Goal: Task Accomplishment & Management: Manage account settings

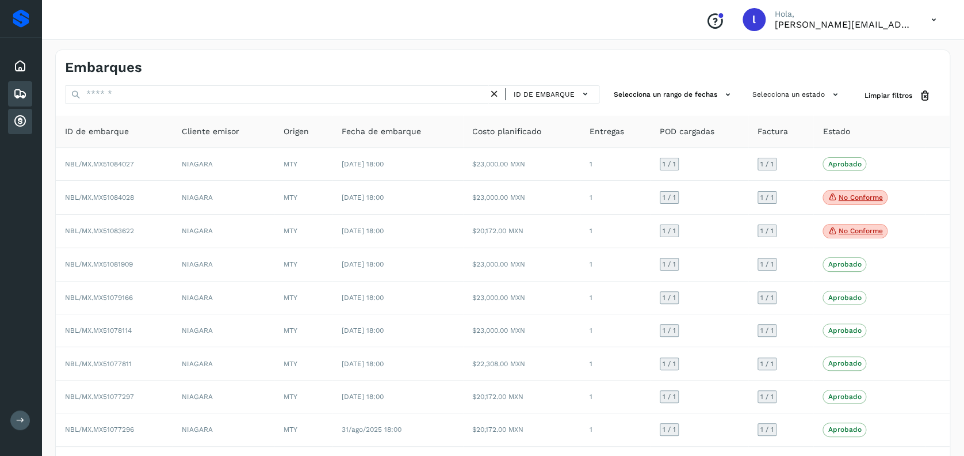
click at [18, 120] on icon at bounding box center [20, 121] width 14 height 14
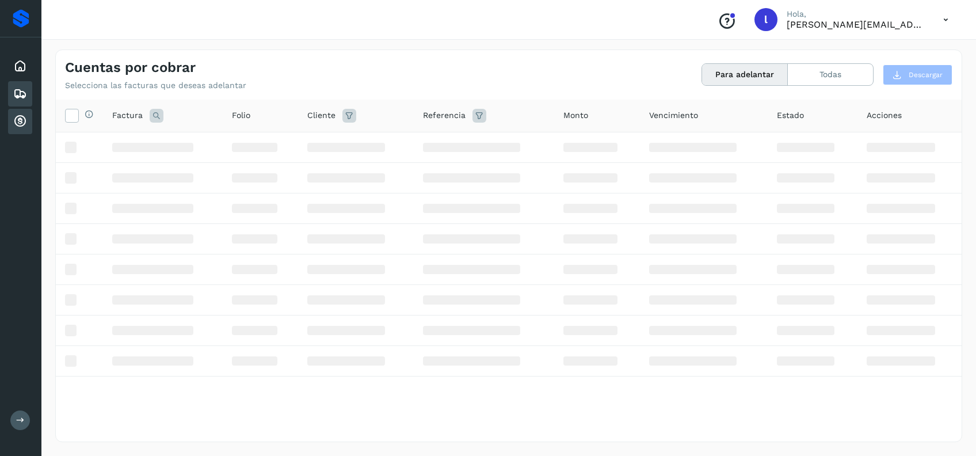
click at [17, 93] on icon at bounding box center [20, 94] width 14 height 14
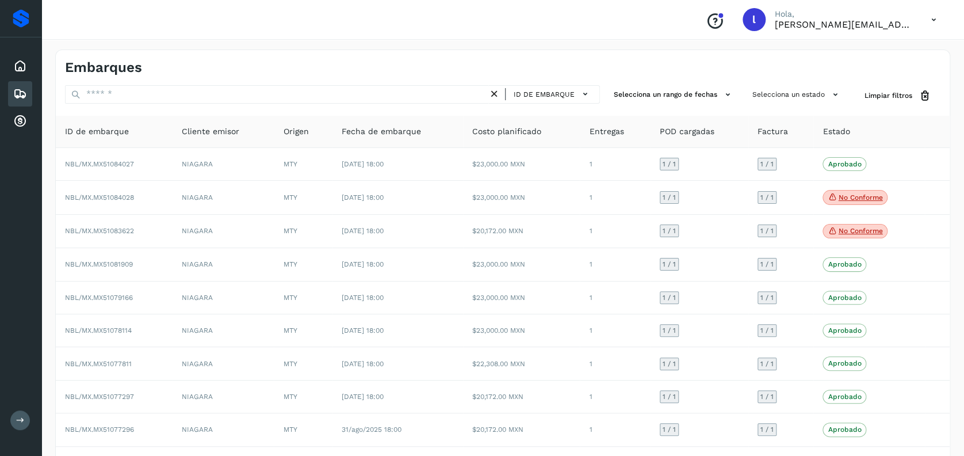
click at [24, 97] on icon at bounding box center [20, 94] width 14 height 14
click at [19, 120] on icon at bounding box center [20, 121] width 14 height 14
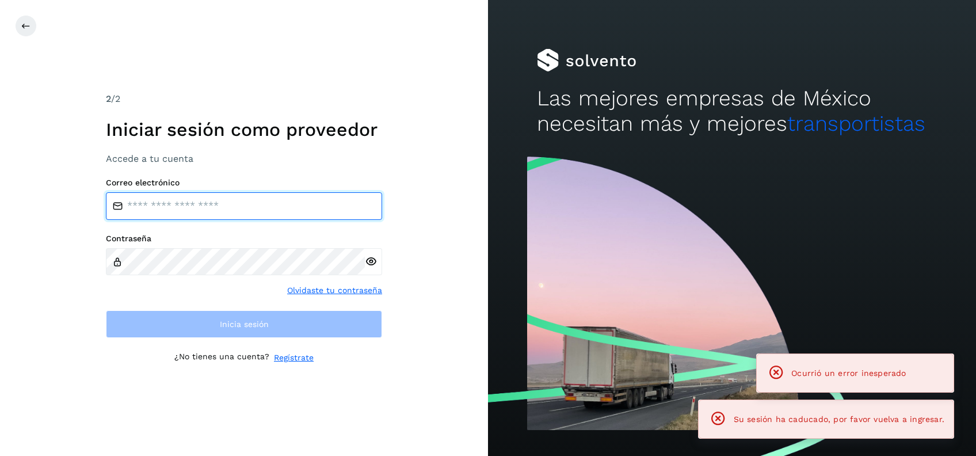
type input "**********"
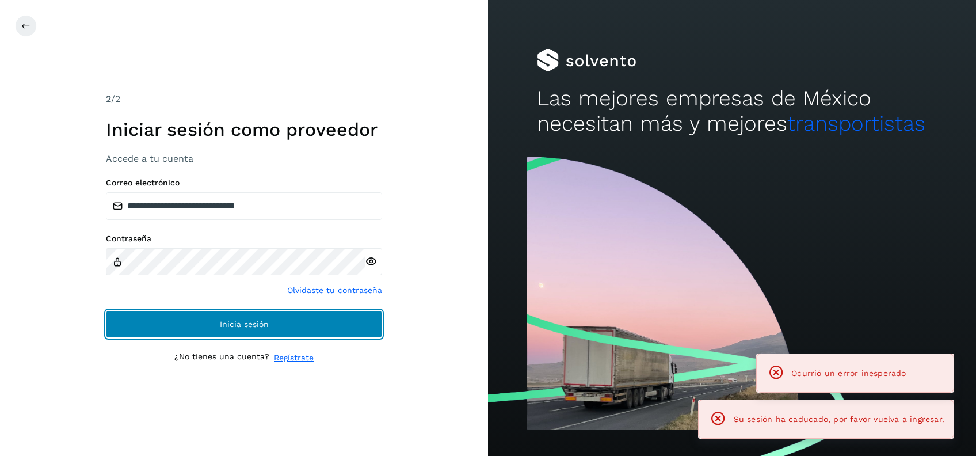
click at [258, 327] on span "Inicia sesión" at bounding box center [244, 324] width 49 height 8
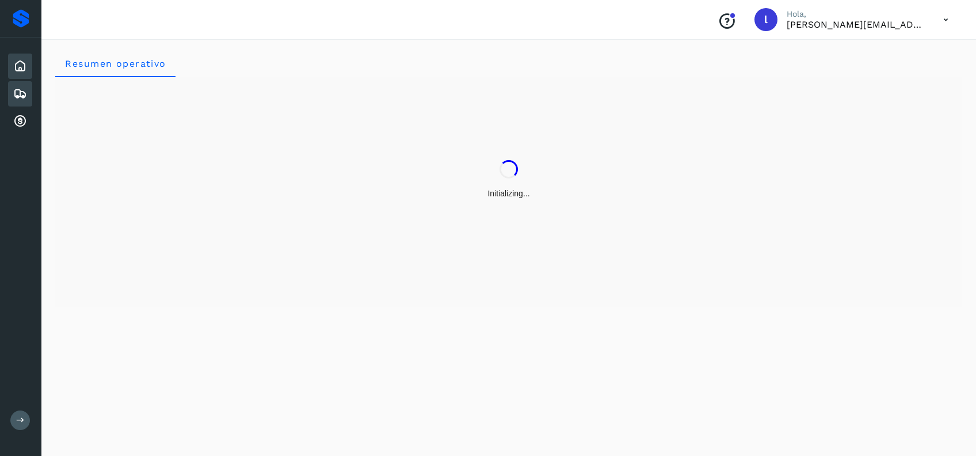
click at [14, 94] on icon at bounding box center [20, 94] width 14 height 14
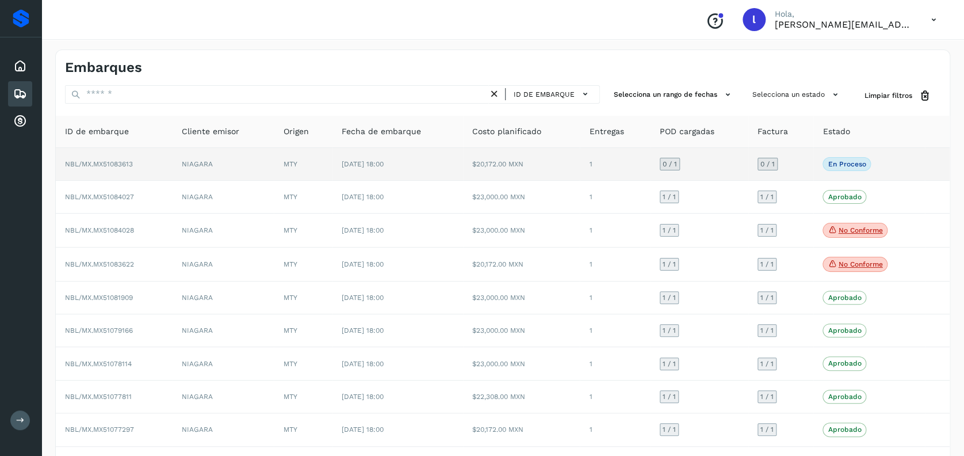
click at [151, 166] on td "NBL/MX.MX51083613" at bounding box center [114, 164] width 117 height 33
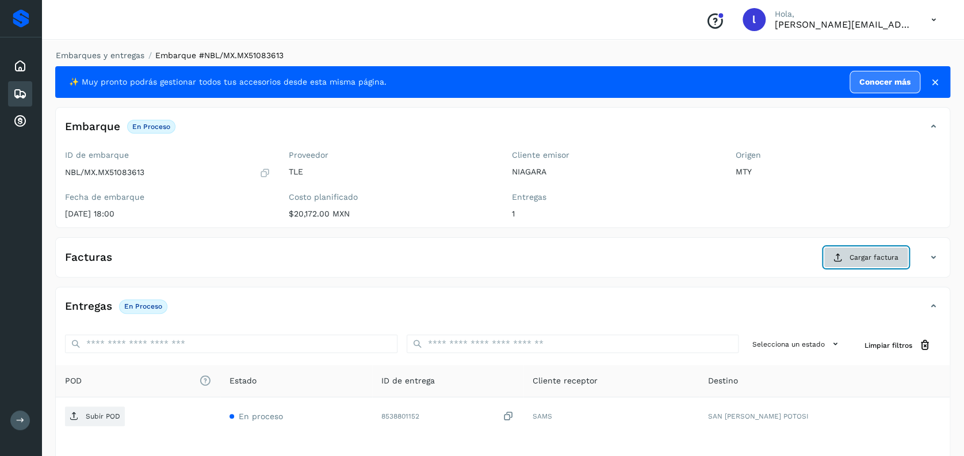
click at [859, 254] on span "Cargar factura" at bounding box center [874, 257] width 49 height 10
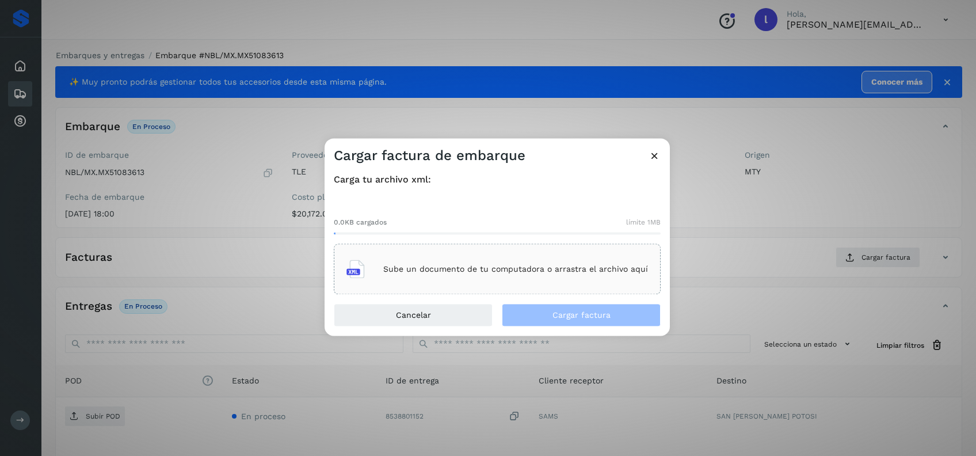
click at [511, 273] on p "Sube un documento de tu computadora o arrastra el archivo aquí" at bounding box center [515, 269] width 265 height 10
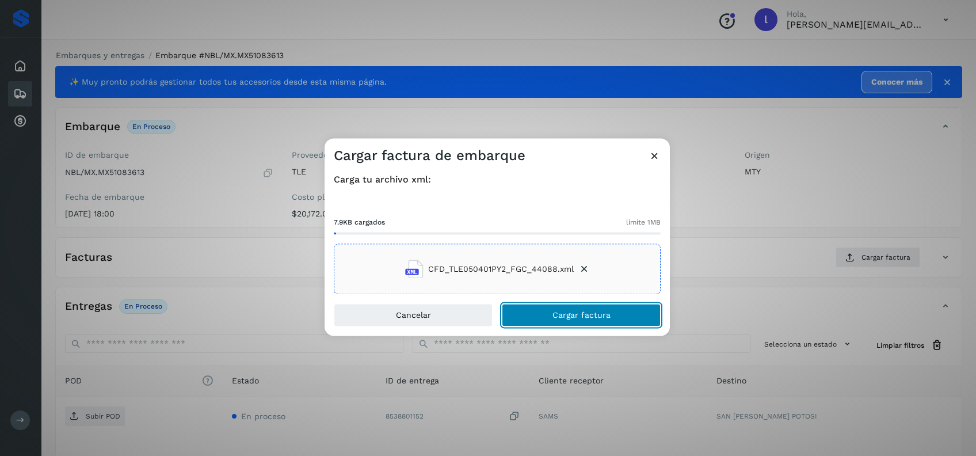
click at [568, 311] on span "Cargar factura" at bounding box center [581, 315] width 58 height 8
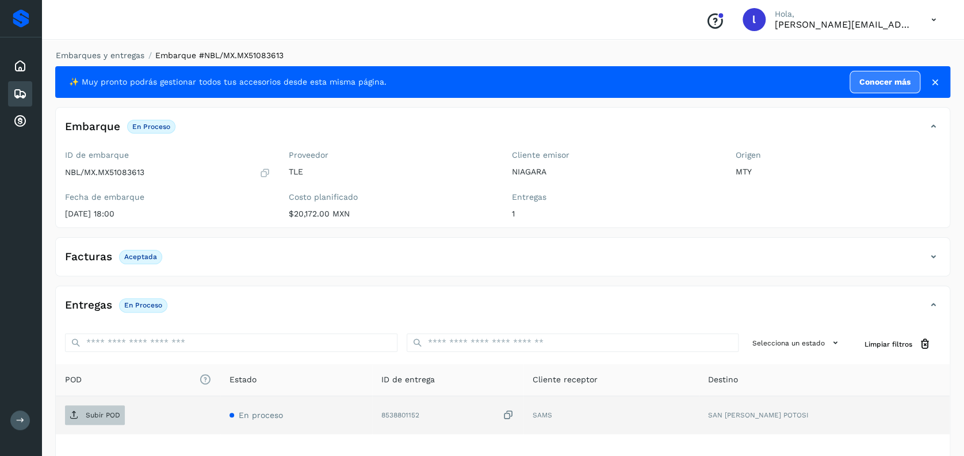
click at [96, 415] on p "Subir POD" at bounding box center [103, 415] width 35 height 8
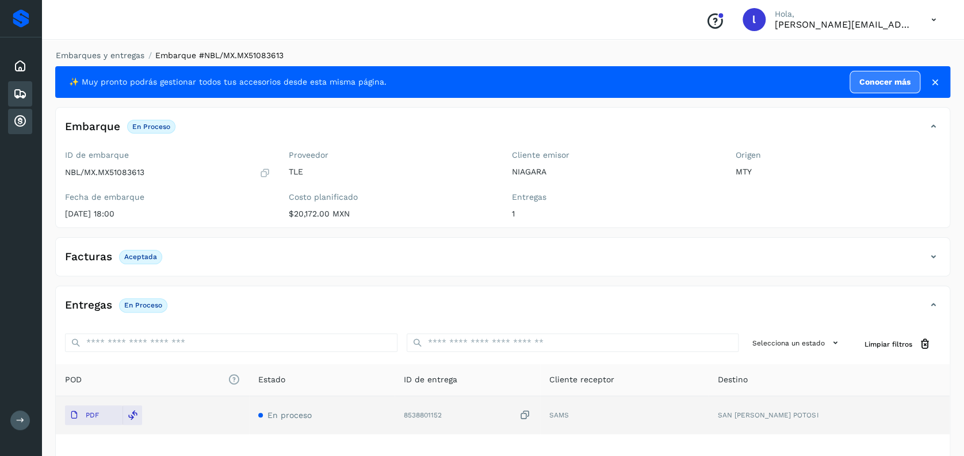
click at [14, 110] on div "Cuentas por cobrar" at bounding box center [20, 121] width 24 height 25
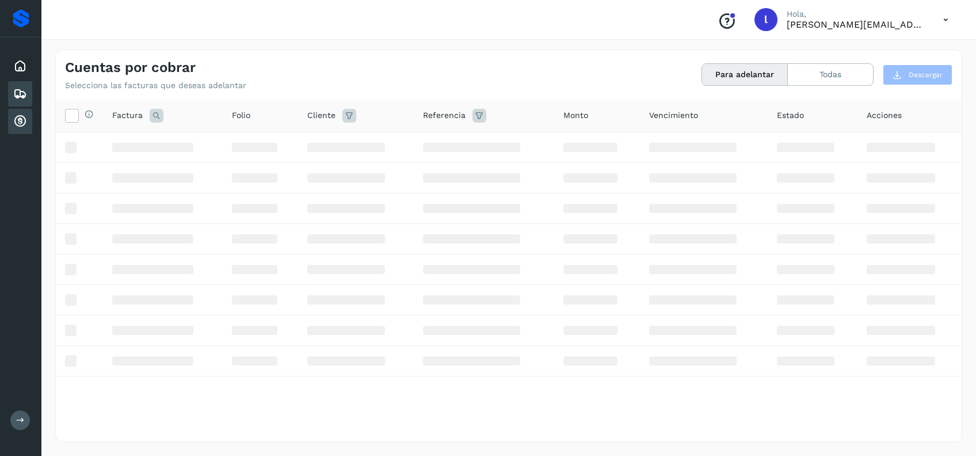
click at [28, 86] on div "Embarques" at bounding box center [20, 93] width 24 height 25
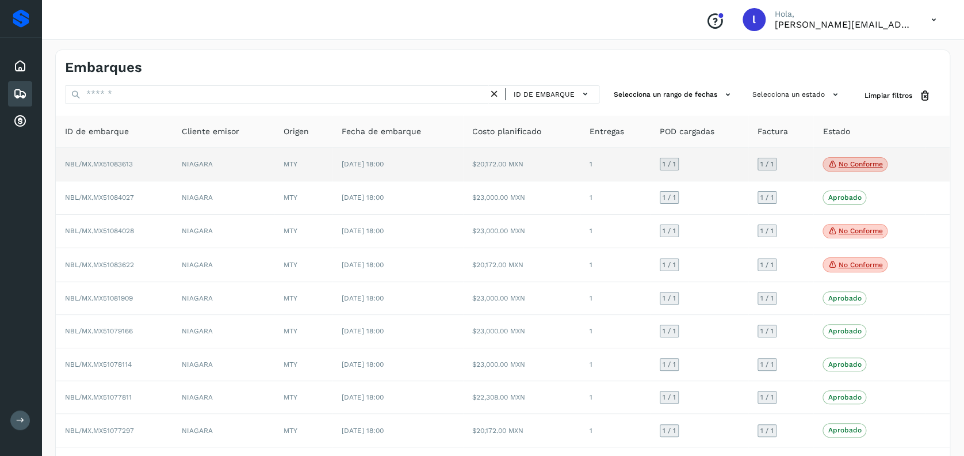
click at [875, 166] on p "No conforme" at bounding box center [860, 164] width 44 height 8
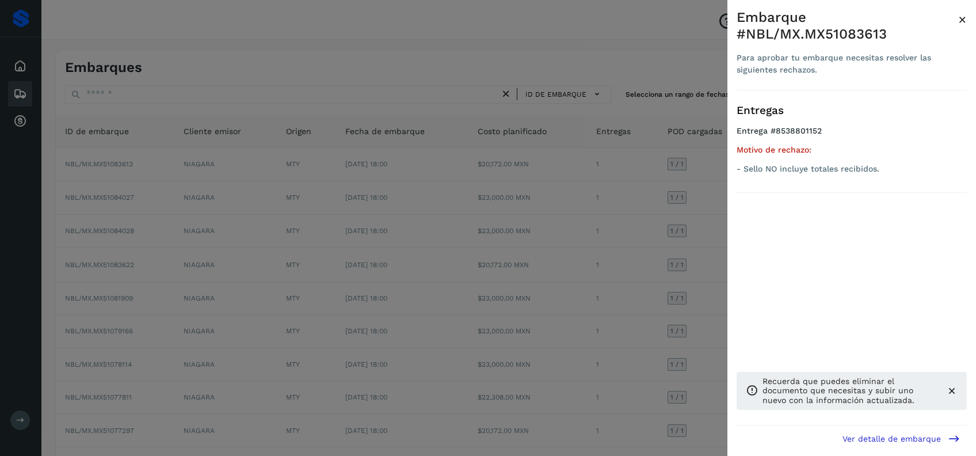
click at [575, 210] on div at bounding box center [488, 228] width 976 height 456
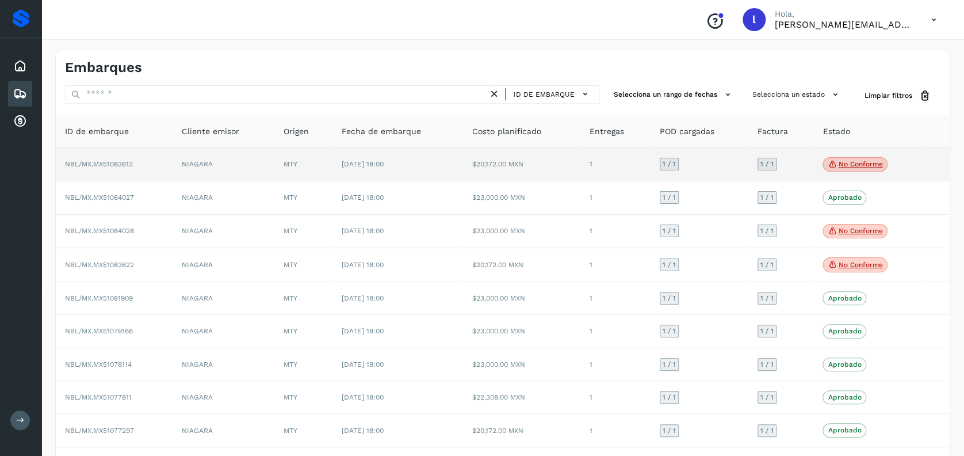
click at [434, 152] on td "[DATE] 18:00" at bounding box center [397, 165] width 131 height 34
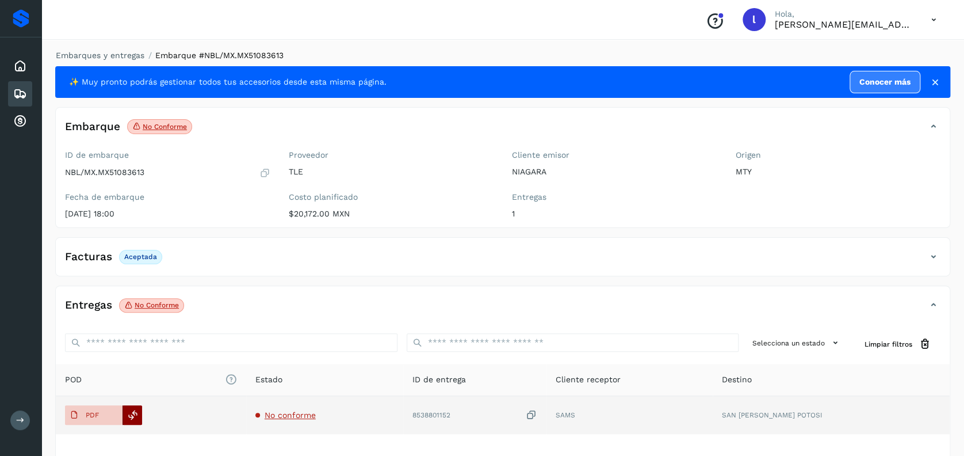
click at [131, 415] on icon at bounding box center [133, 415] width 10 height 10
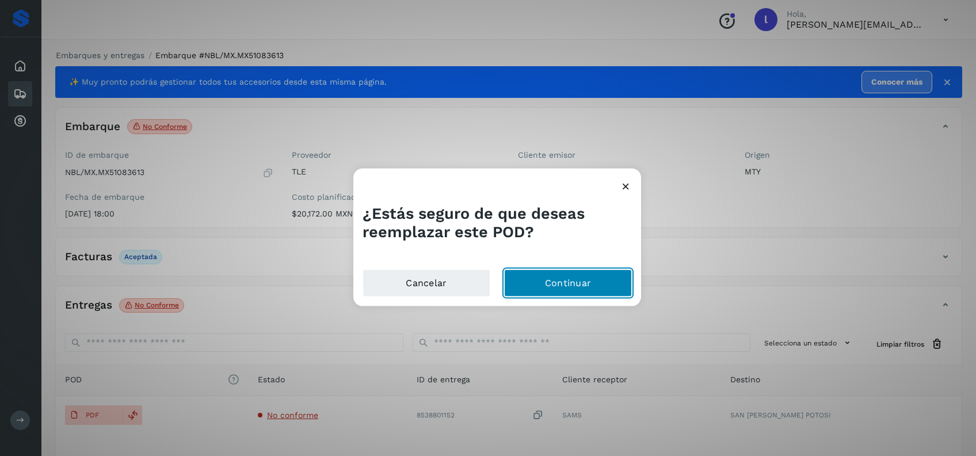
click at [579, 286] on button "Continuar" at bounding box center [568, 283] width 128 height 28
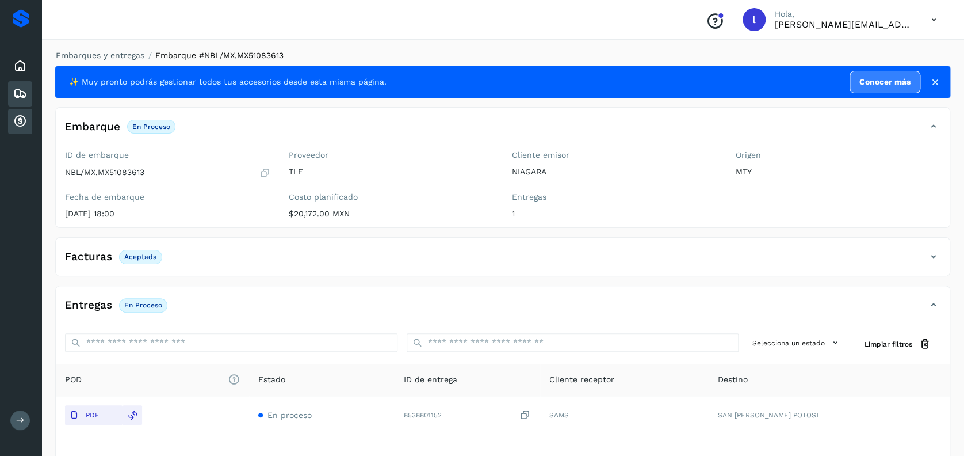
click at [18, 114] on icon at bounding box center [20, 121] width 14 height 14
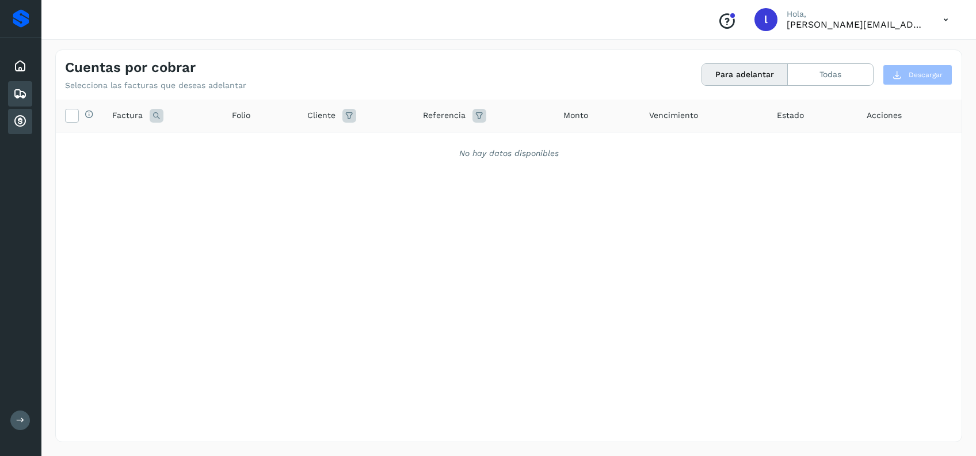
click at [15, 94] on icon at bounding box center [20, 94] width 14 height 14
